Goal: Navigation & Orientation: Find specific page/section

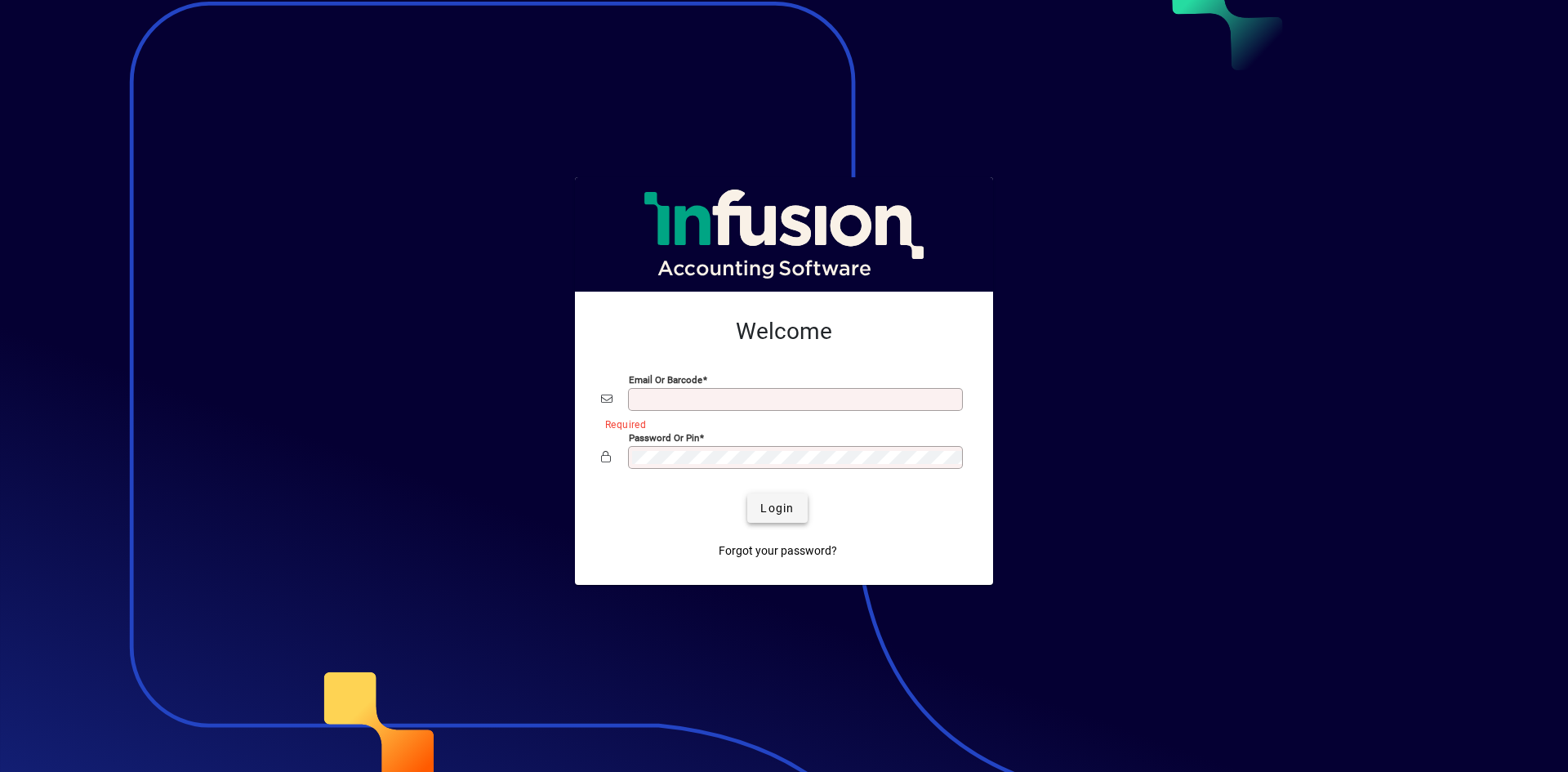
type input "**********"
click at [771, 508] on span "Login" at bounding box center [776, 509] width 34 height 17
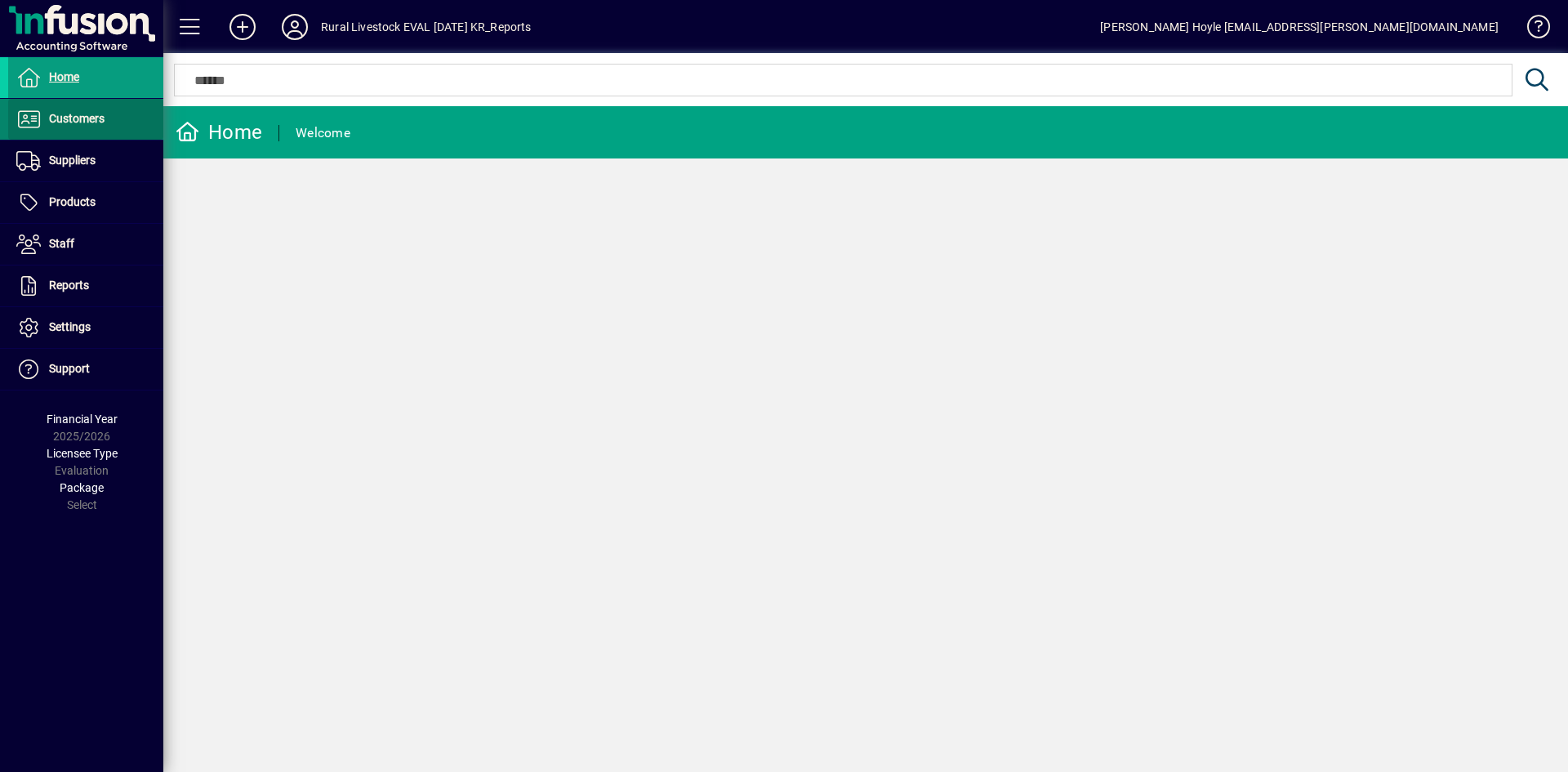
click at [79, 117] on span "Customers" at bounding box center [77, 118] width 56 height 13
